Goal: Task Accomplishment & Management: Use online tool/utility

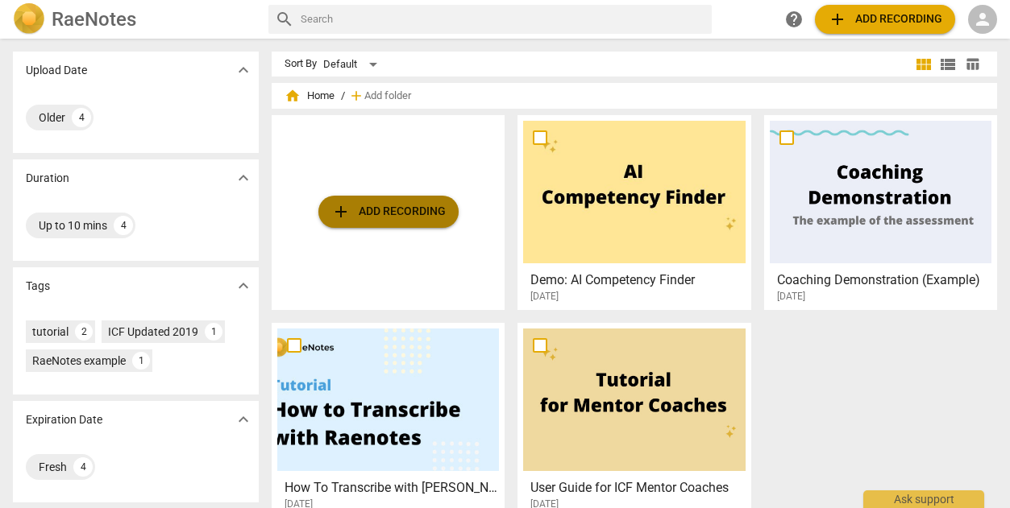
click at [372, 205] on span "add Add recording" at bounding box center [388, 211] width 114 height 19
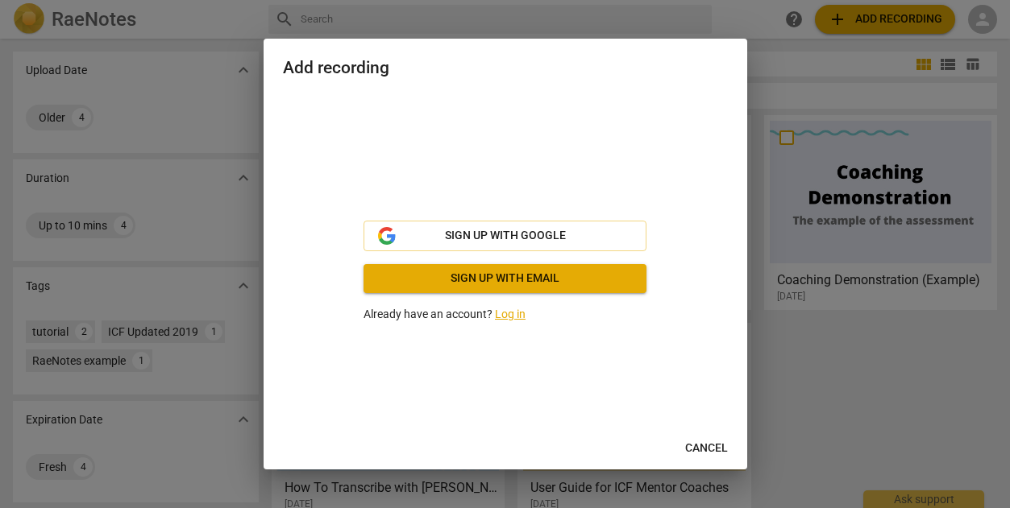
click at [500, 317] on link "Log in" at bounding box center [510, 314] width 31 height 13
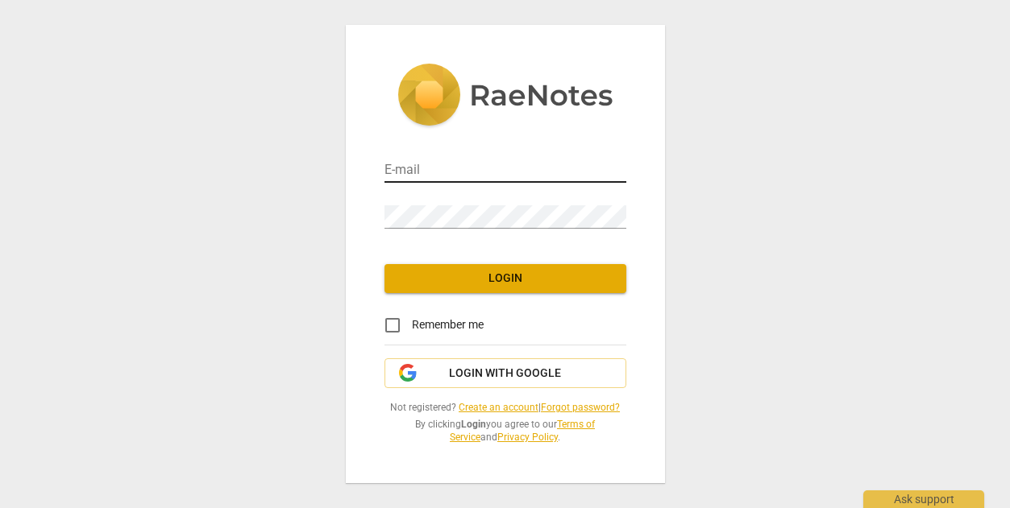
type input "jblafrance@gmail.com"
click at [458, 166] on input "jblafrance@gmail.com" at bounding box center [505, 171] width 242 height 23
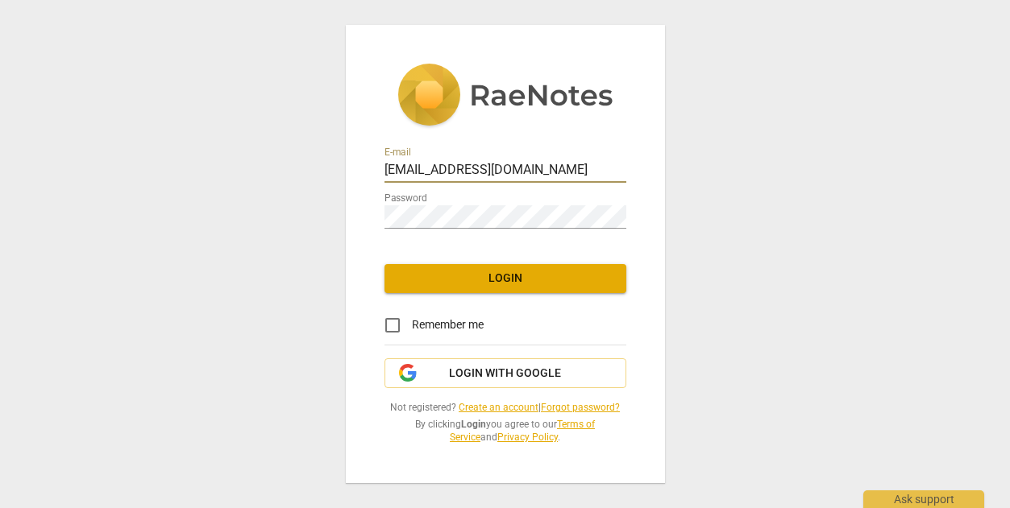
click at [475, 277] on span "Login" at bounding box center [505, 279] width 216 height 16
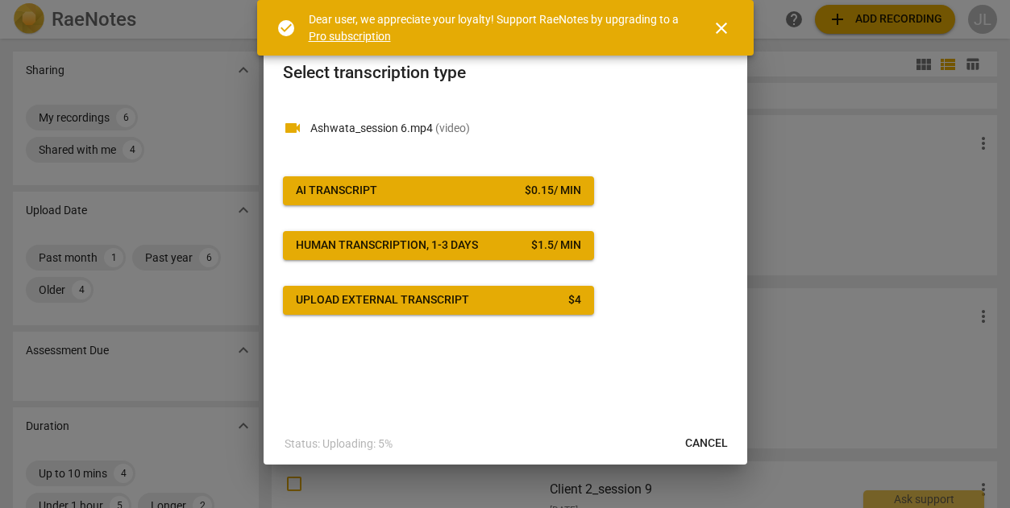
click at [483, 191] on span "AI Transcript $ 0.15 / min" at bounding box center [438, 191] width 285 height 16
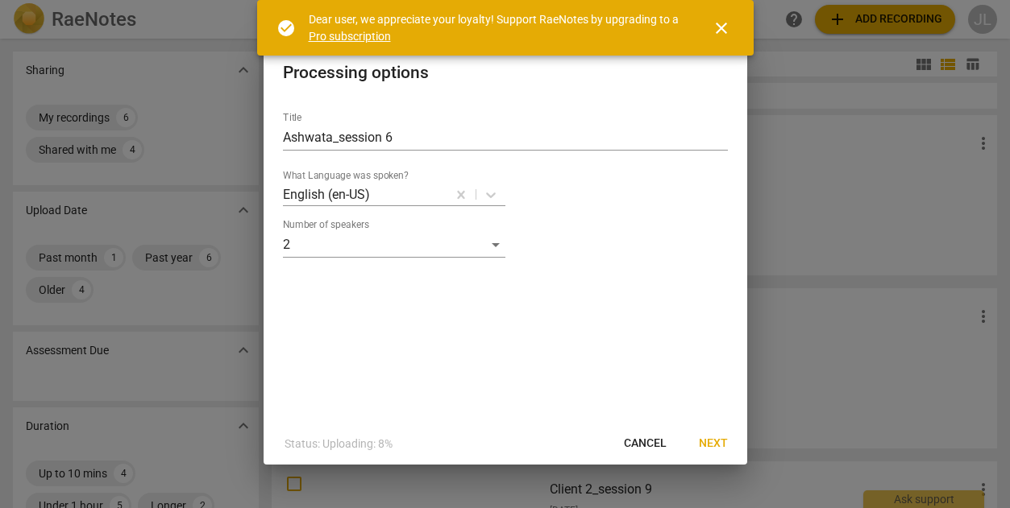
click at [708, 432] on button "Next" at bounding box center [713, 444] width 55 height 29
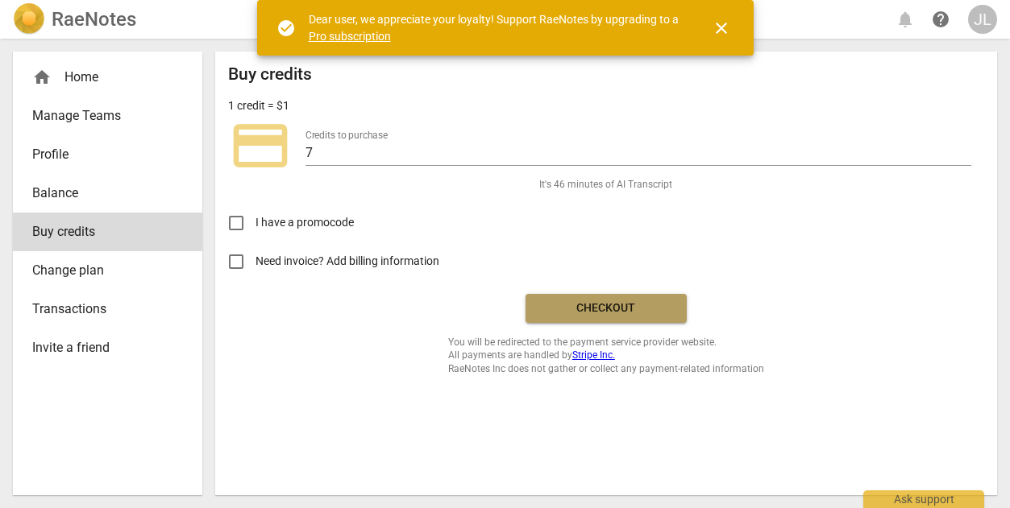
click at [616, 307] on span "Checkout" at bounding box center [605, 309] width 135 height 16
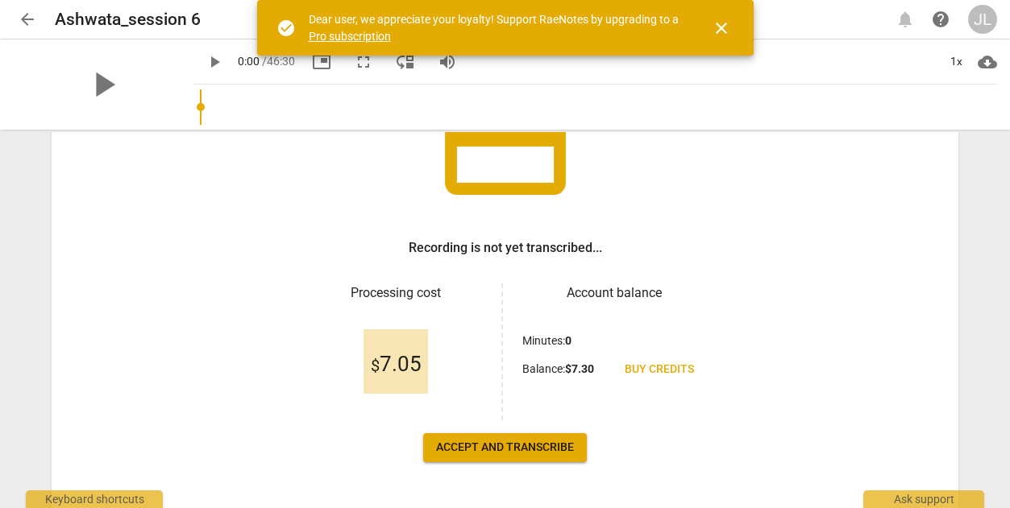
scroll to position [218, 0]
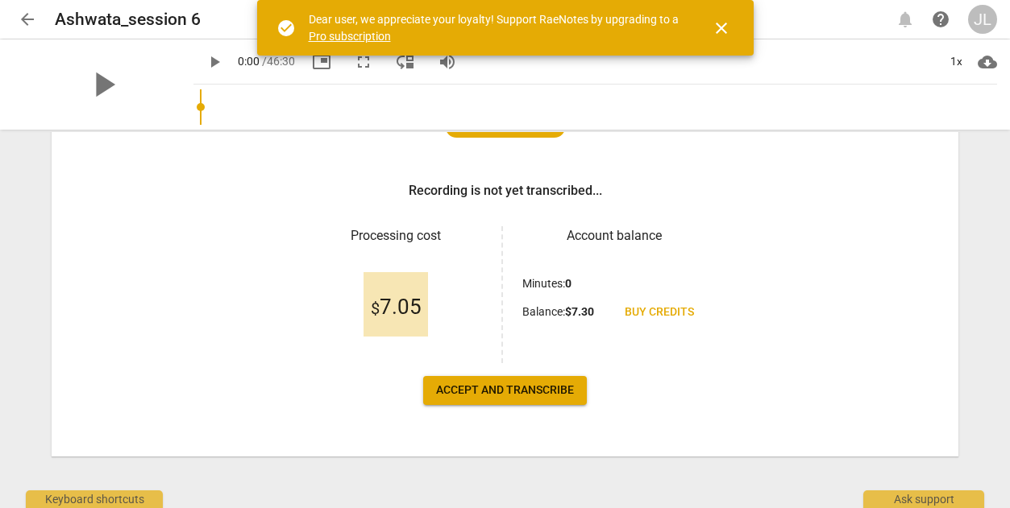
click at [513, 392] on span "Accept and transcribe" at bounding box center [505, 391] width 138 height 16
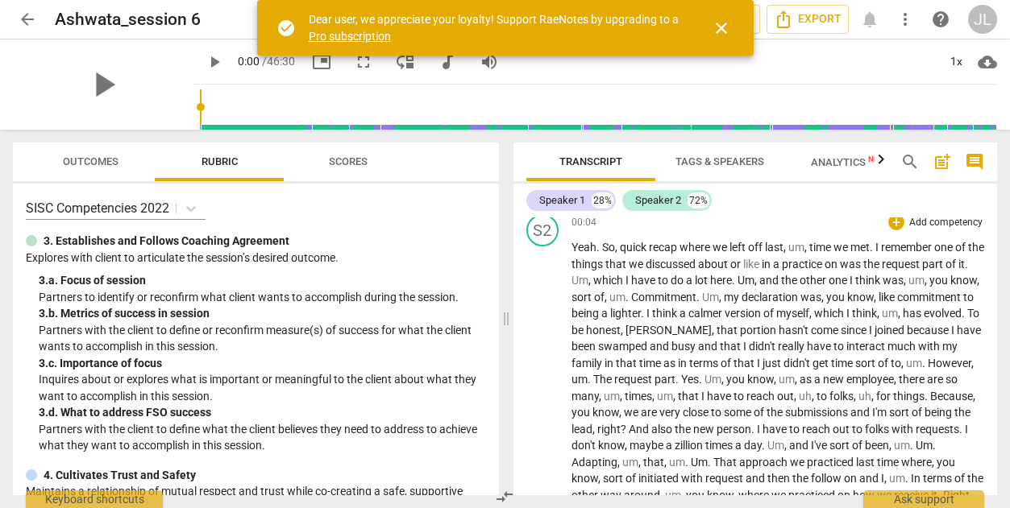
scroll to position [0, 0]
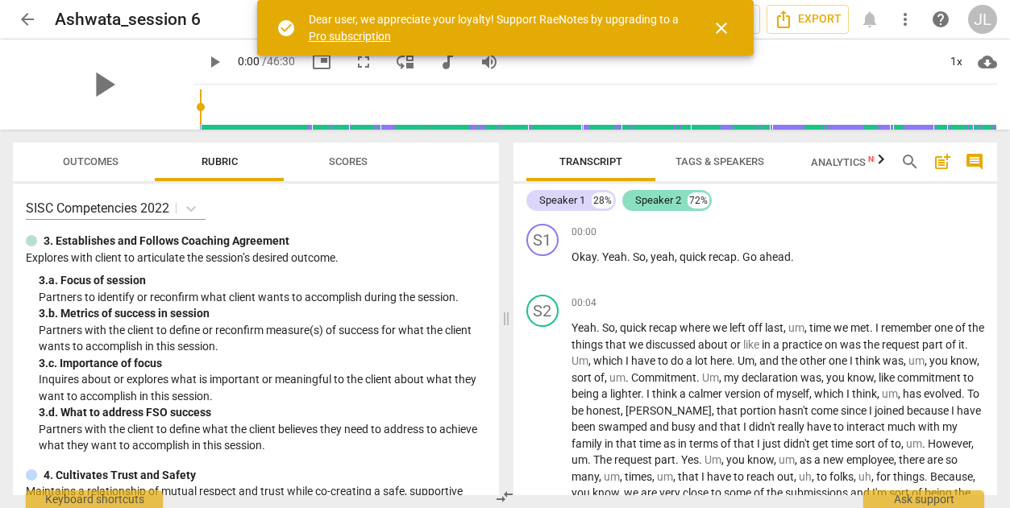
click at [692, 205] on div "72%" at bounding box center [698, 201] width 22 height 16
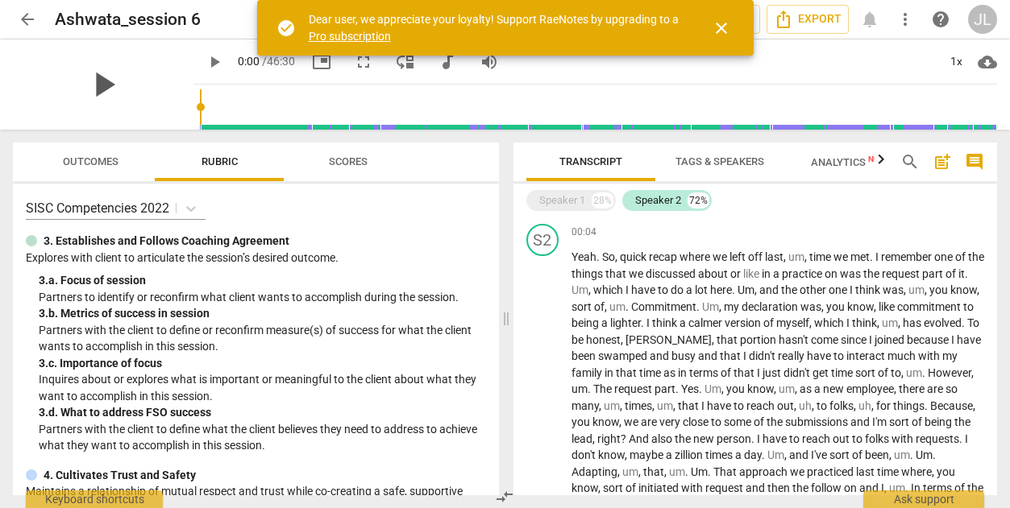
click at [86, 80] on span "play_arrow" at bounding box center [103, 85] width 42 height 42
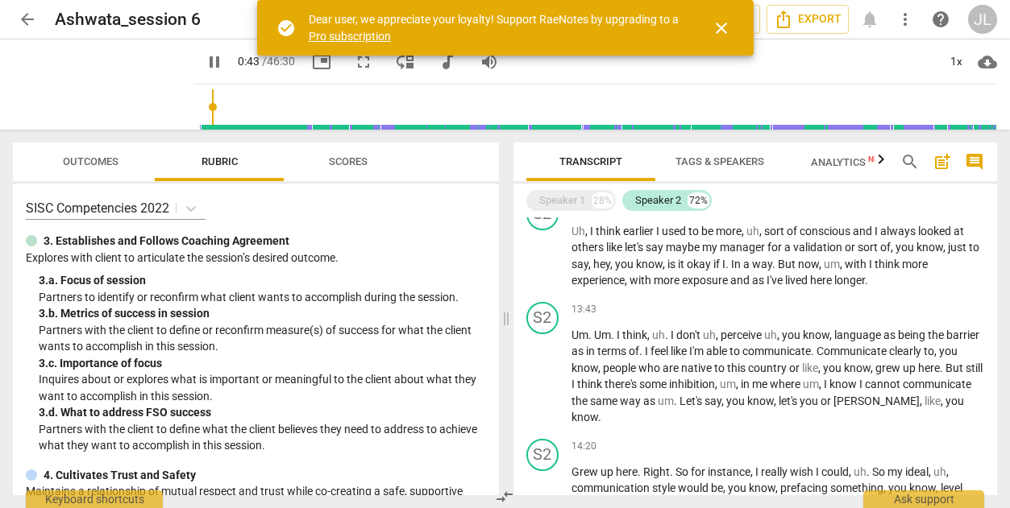
scroll to position [2659, 0]
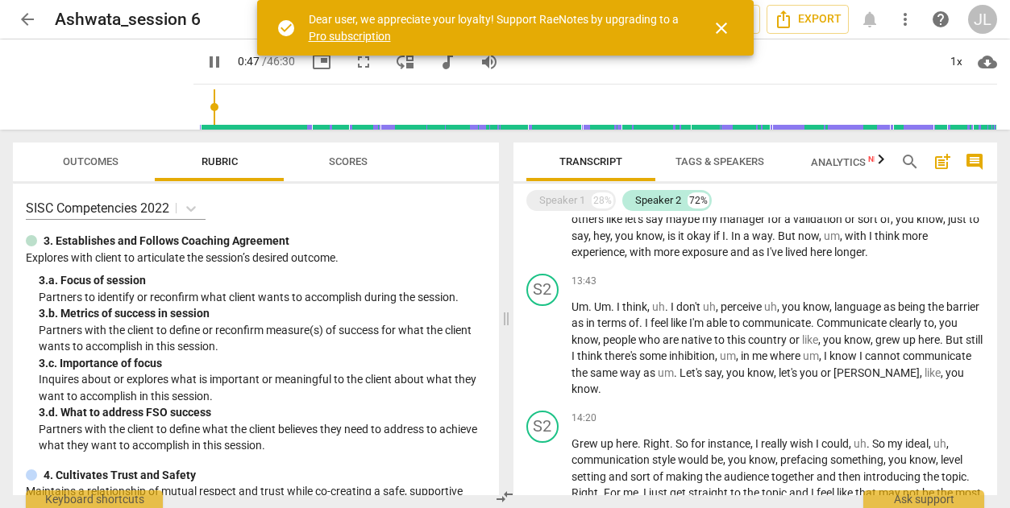
click at [915, 165] on span "search" at bounding box center [909, 161] width 19 height 19
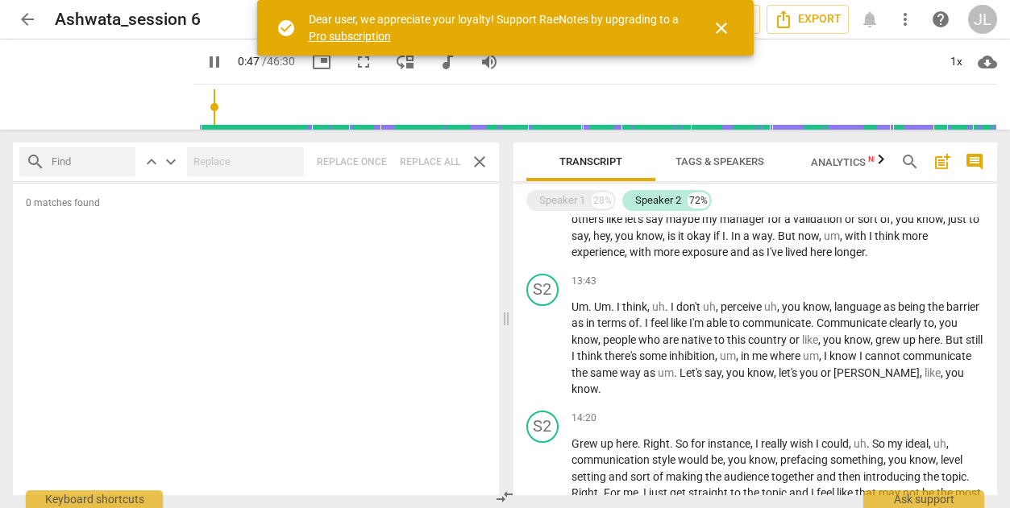
type input "48"
type input "p"
type input "49"
type input "pra"
type input "49"
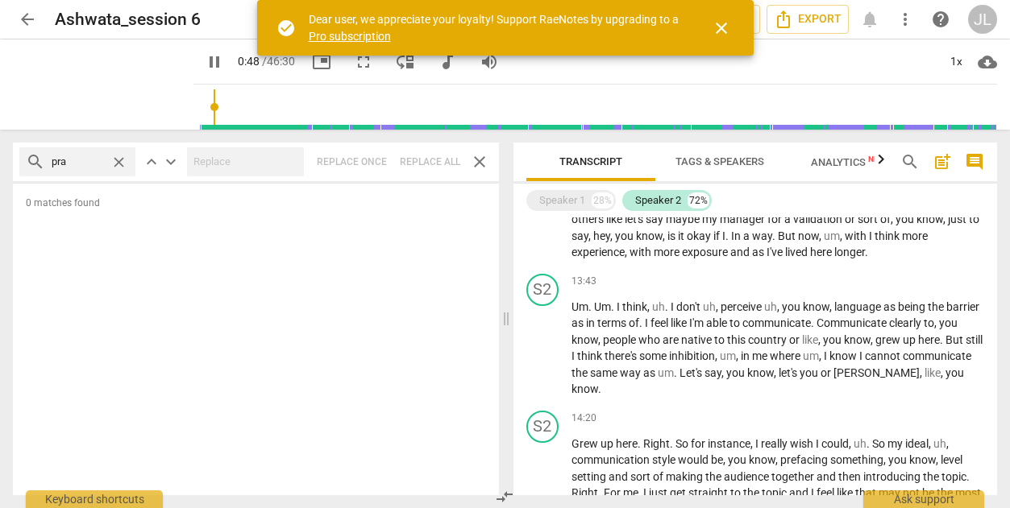
type input "prac"
type input "49"
type input "pract"
type input "49"
type input "practic"
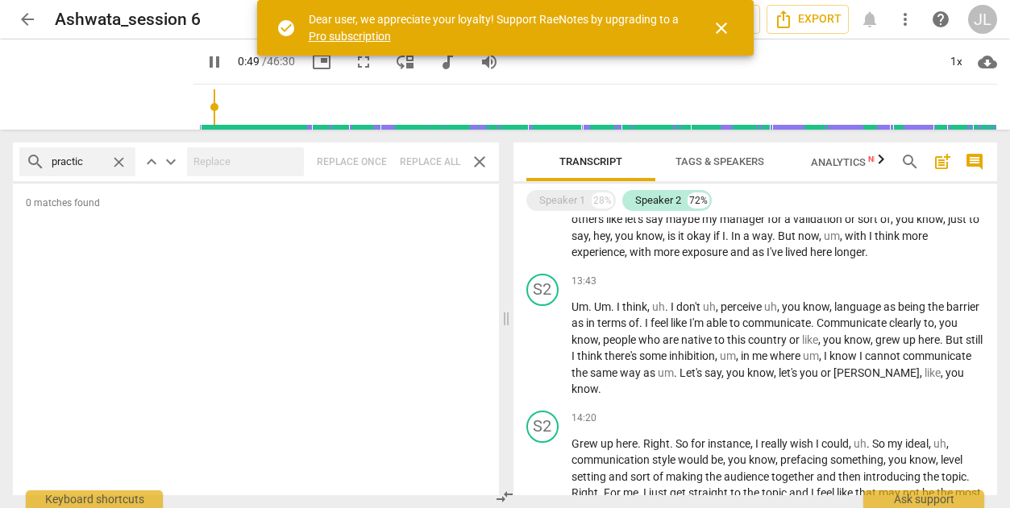
type input "50"
type input "practice"
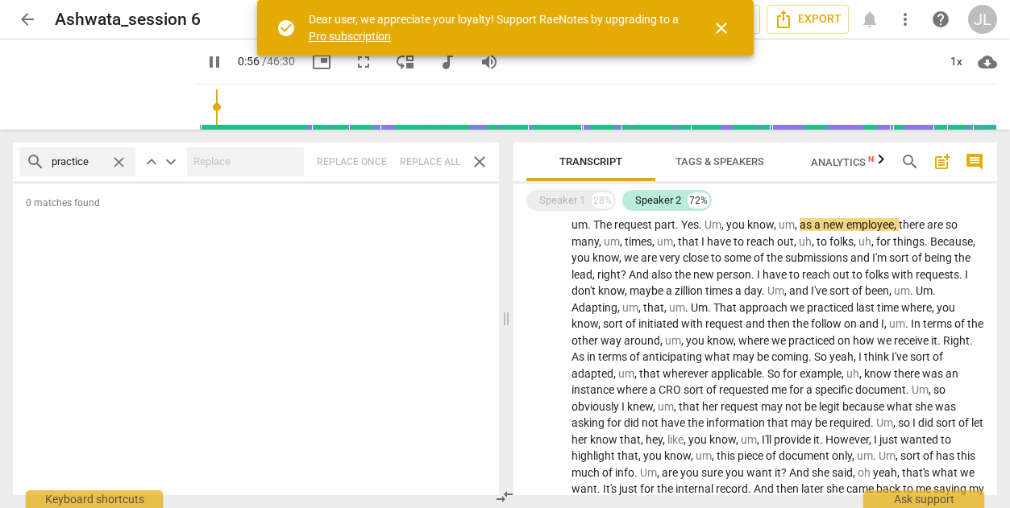
type input "56"
type input "practice"
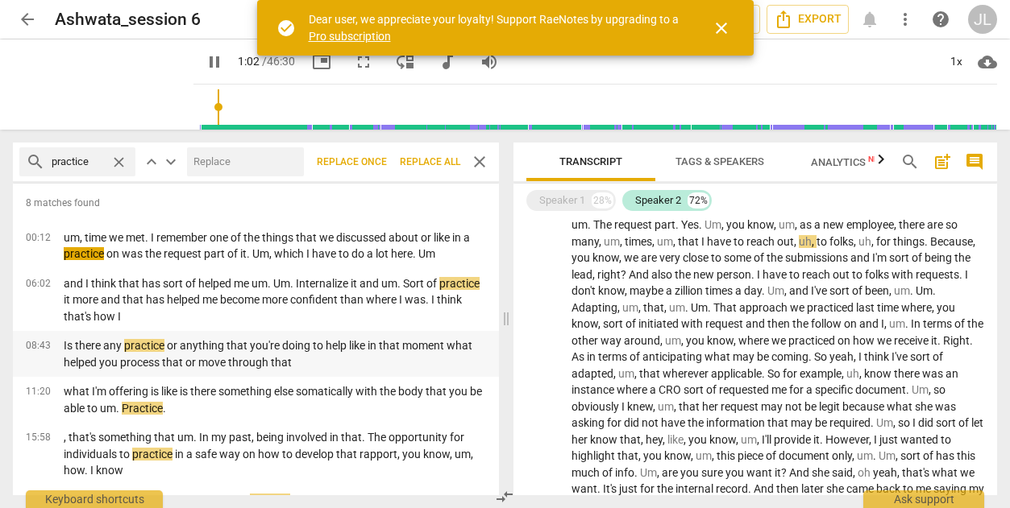
click at [331, 356] on p "Is there any practice or anything that you're doing to help like in that moment…" at bounding box center [275, 354] width 422 height 33
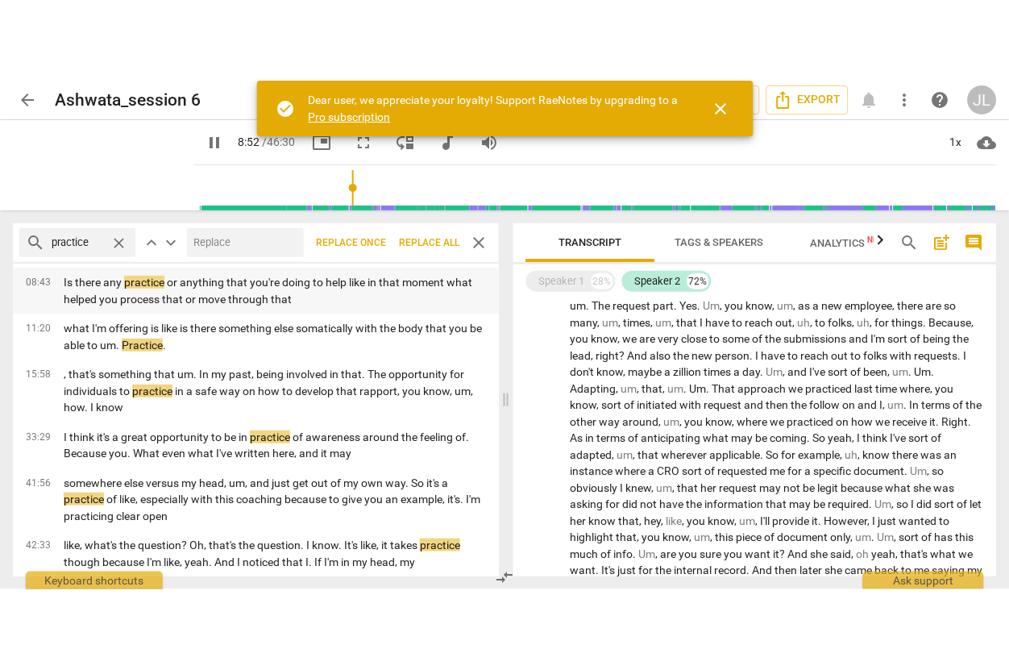
scroll to position [1631, 0]
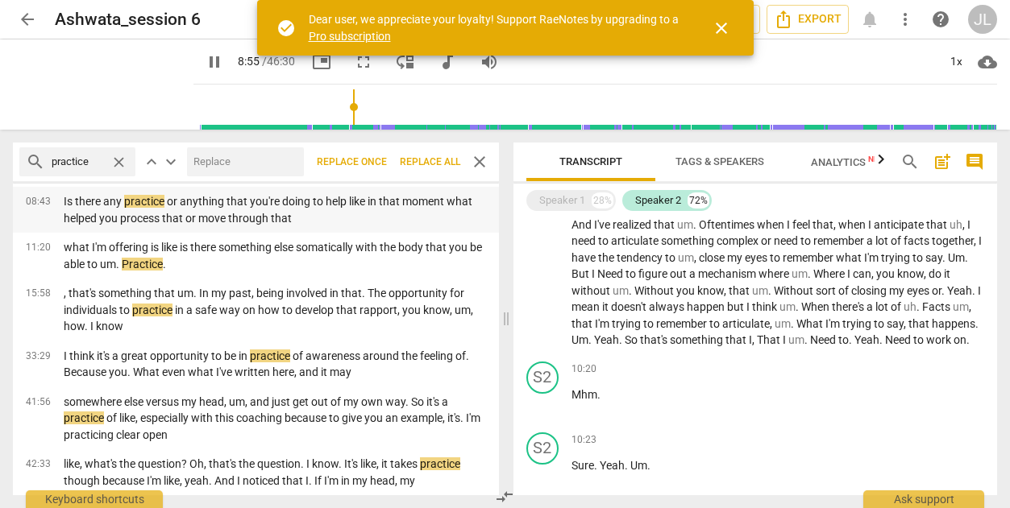
click at [331, 356] on p "I think it's a great opportunity to be in practice of awareness around the feel…" at bounding box center [275, 364] width 422 height 33
click at [272, 462] on p "like, what's the question? Oh, that's the question. I know. It's like, it takes…" at bounding box center [275, 472] width 422 height 33
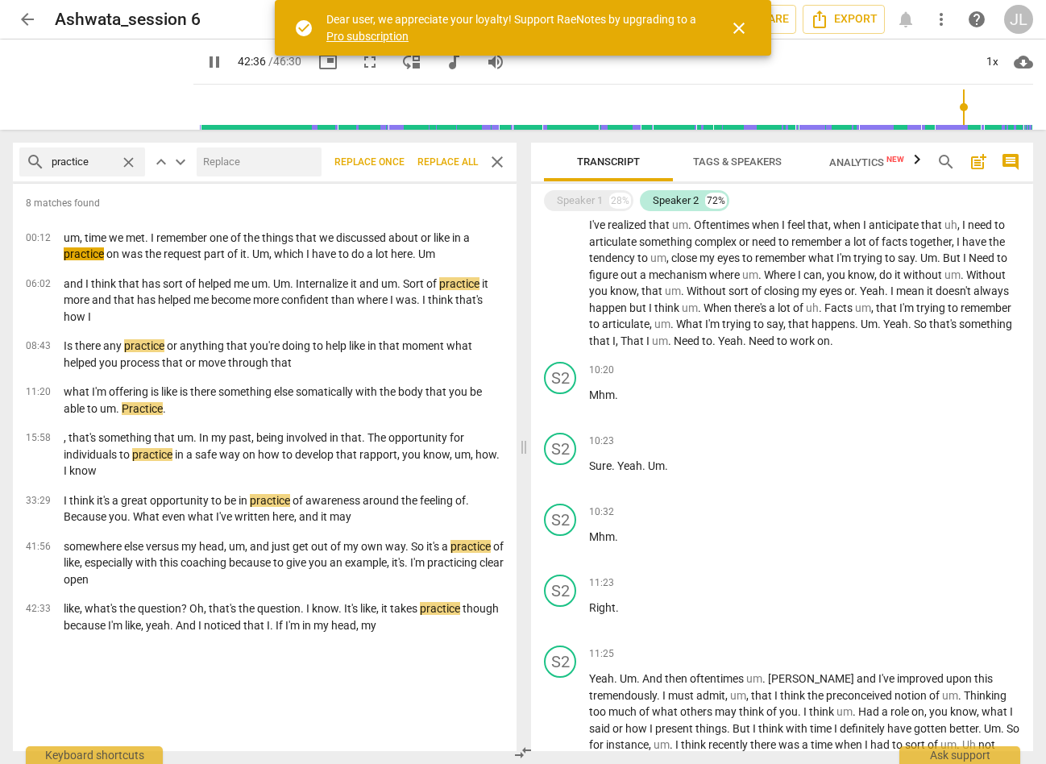
scroll to position [1565, 0]
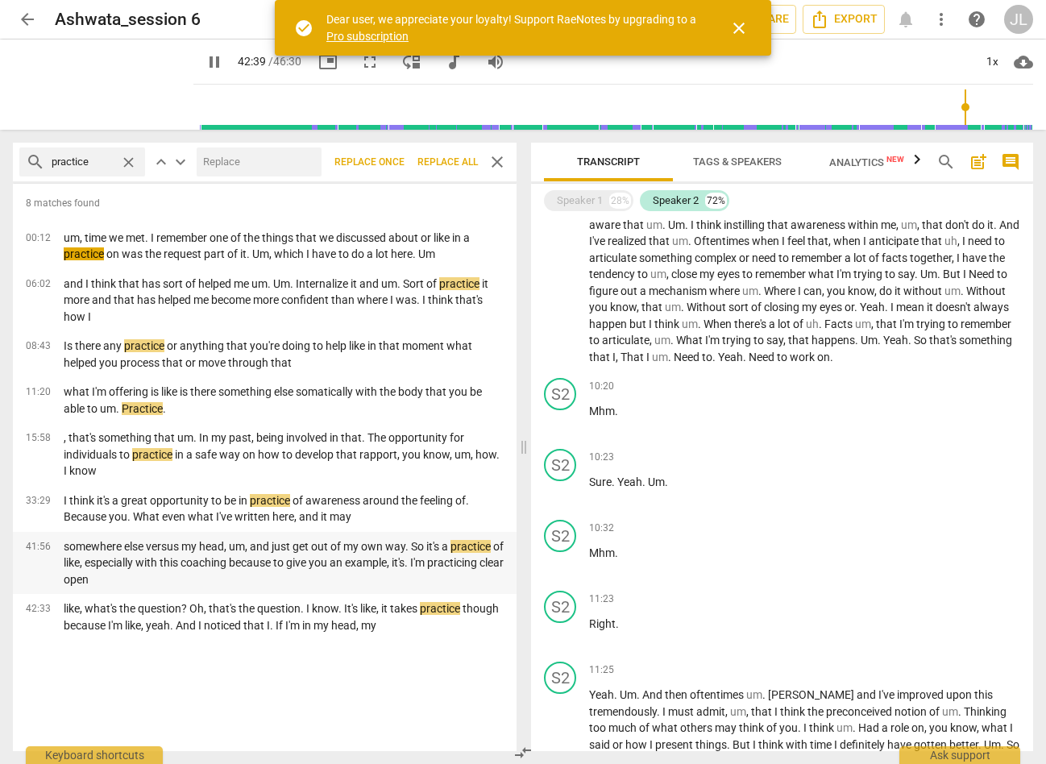
click at [226, 508] on p "somewhere else versus my head, um, and just get out of my own way. So it's a pr…" at bounding box center [284, 563] width 440 height 50
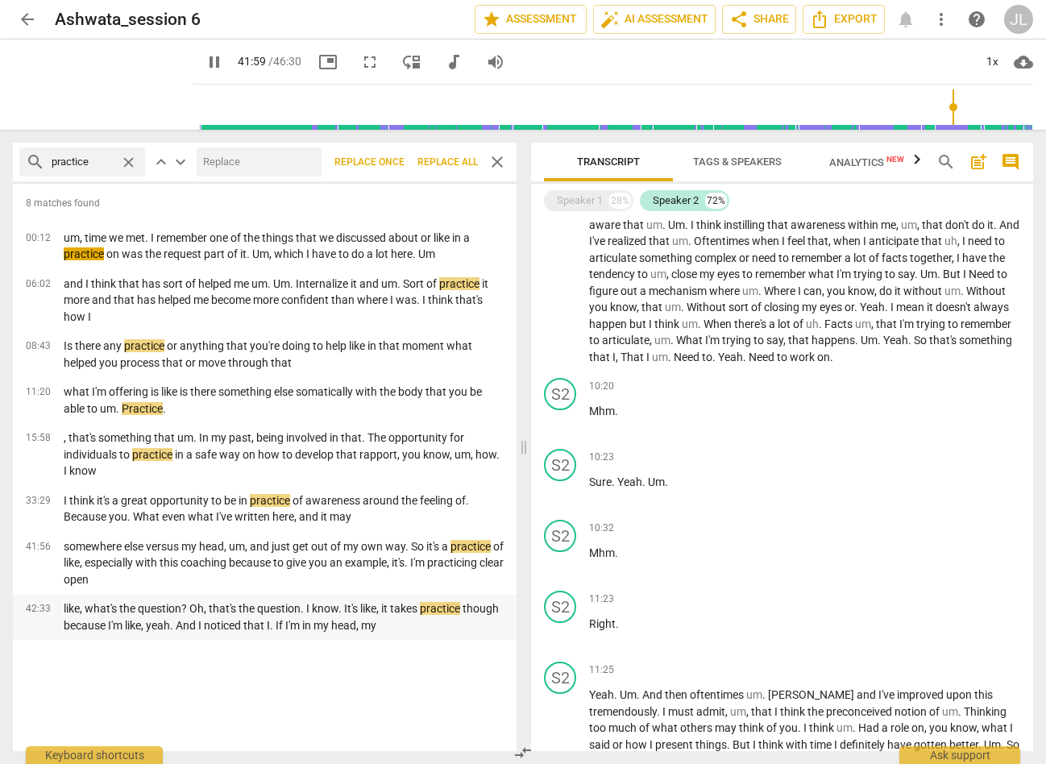
click at [233, 508] on p "like, what's the question? Oh, that's the question. I know. It's like, it takes…" at bounding box center [284, 616] width 440 height 33
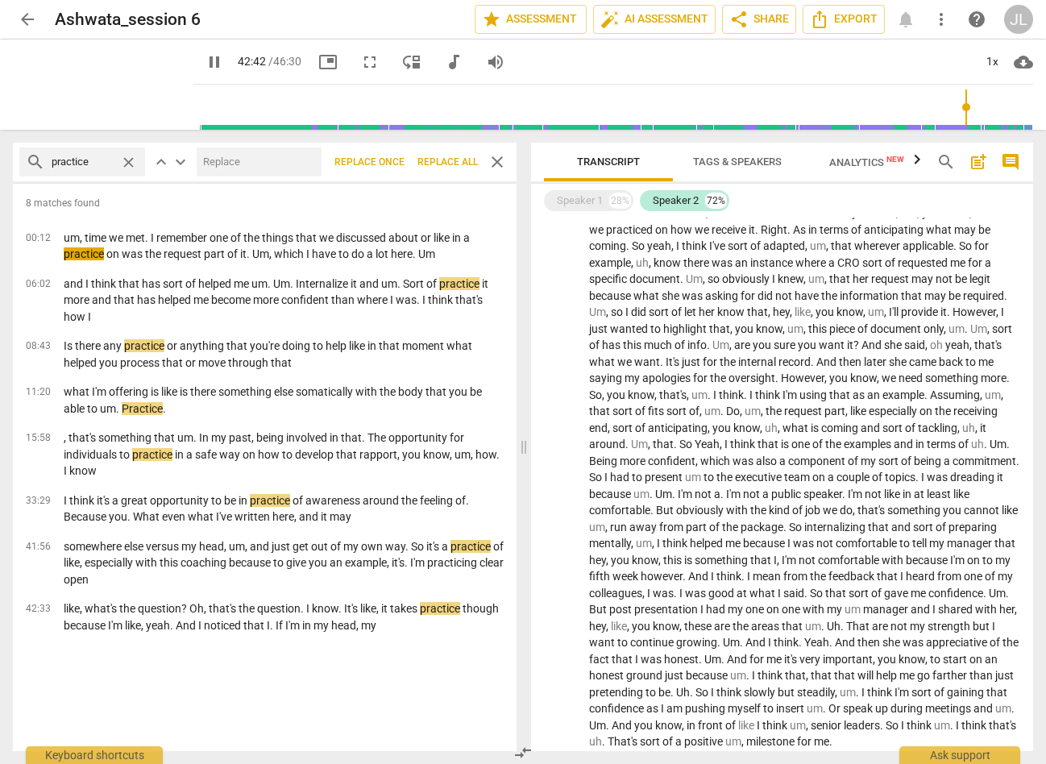
scroll to position [0, 0]
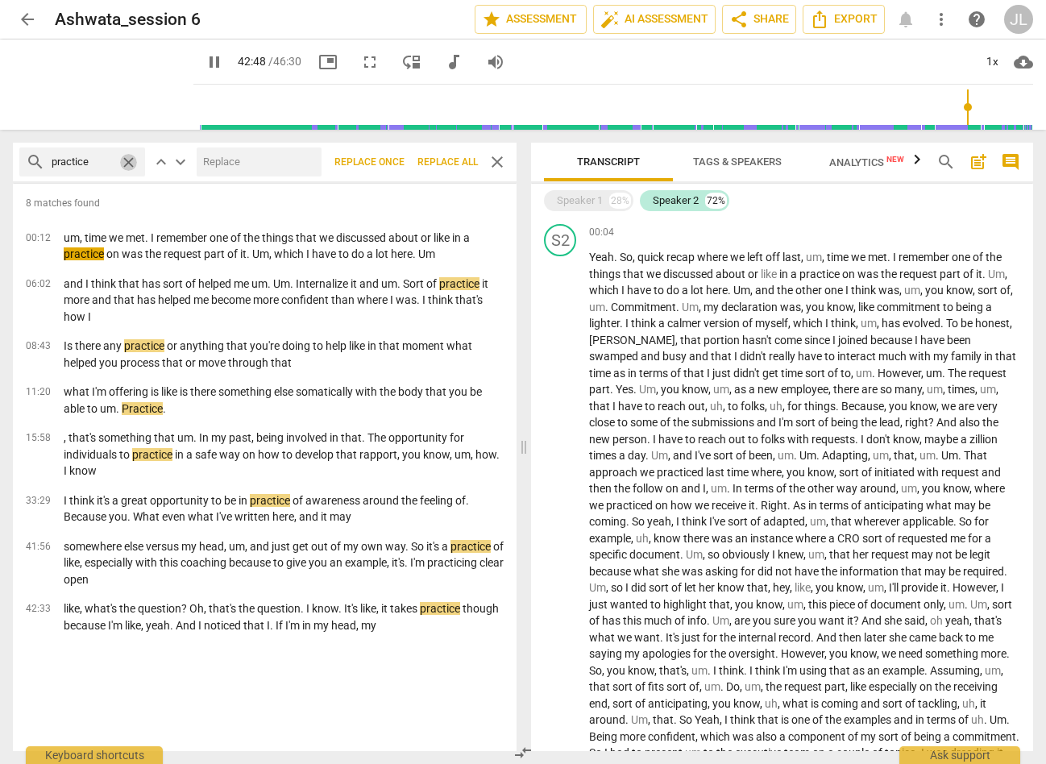
type input "2568"
click at [127, 163] on span "close" at bounding box center [128, 162] width 17 height 17
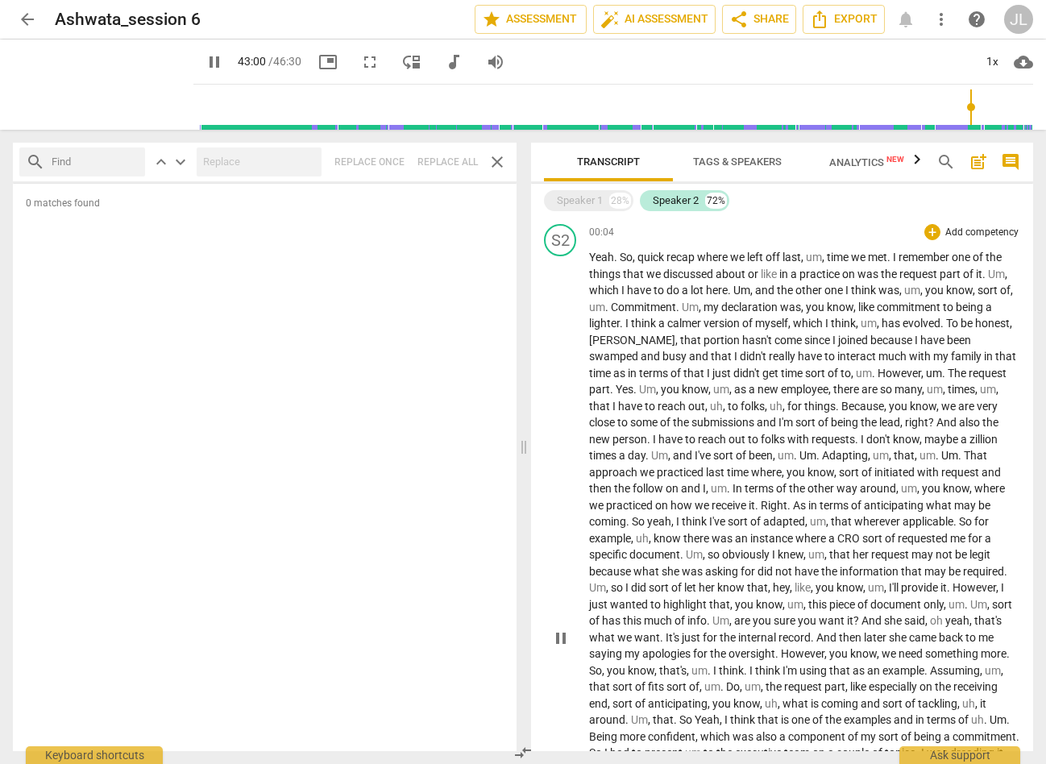
click at [709, 252] on span "where" at bounding box center [713, 257] width 33 height 13
click at [179, 281] on div "0 matches found" at bounding box center [265, 467] width 504 height 567
click at [630, 280] on p "Yeah . So , quick recap where we left off last , um , time we met . I remember …" at bounding box center [804, 637] width 431 height 777
click at [614, 262] on span "." at bounding box center [617, 257] width 6 height 13
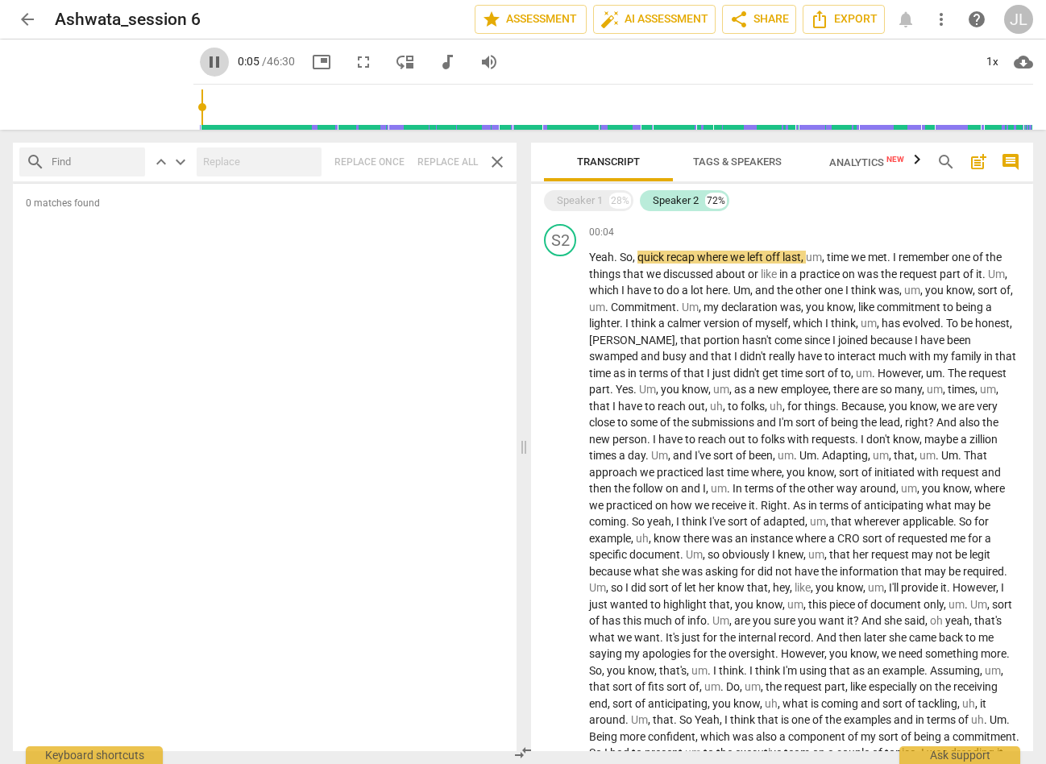
click at [205, 59] on span "pause" at bounding box center [214, 61] width 19 height 19
type input "6"
click at [205, 60] on span "pause" at bounding box center [214, 61] width 19 height 19
type input "9"
